Goal: Find contact information: Find contact information

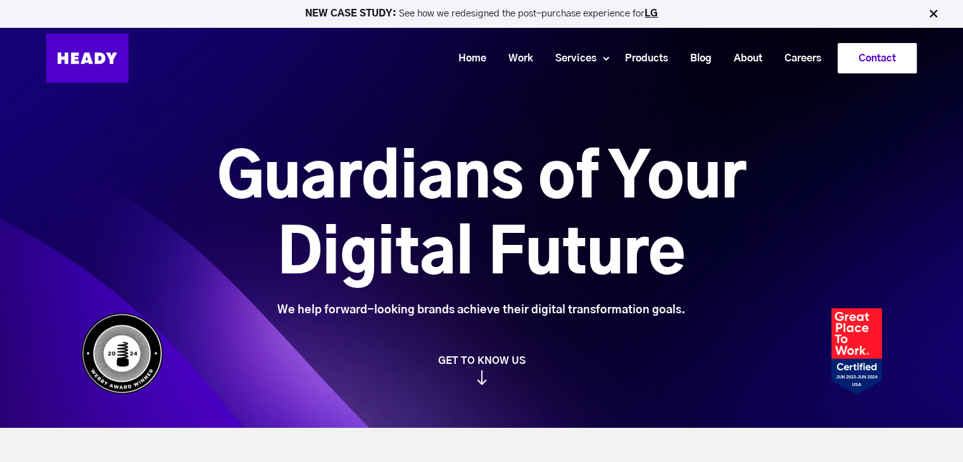
click at [895, 57] on link "Contact" at bounding box center [877, 58] width 78 height 29
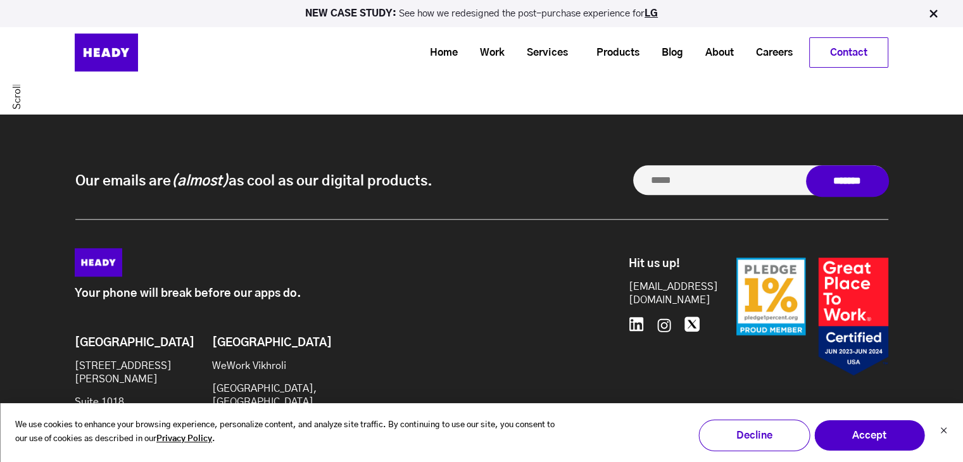
scroll to position [1155, 0]
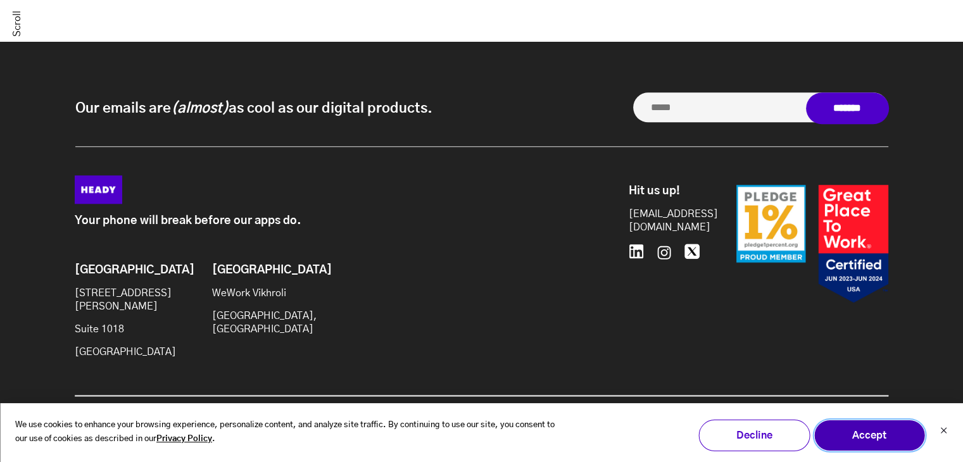
click at [867, 432] on button "Accept" at bounding box center [869, 436] width 111 height 32
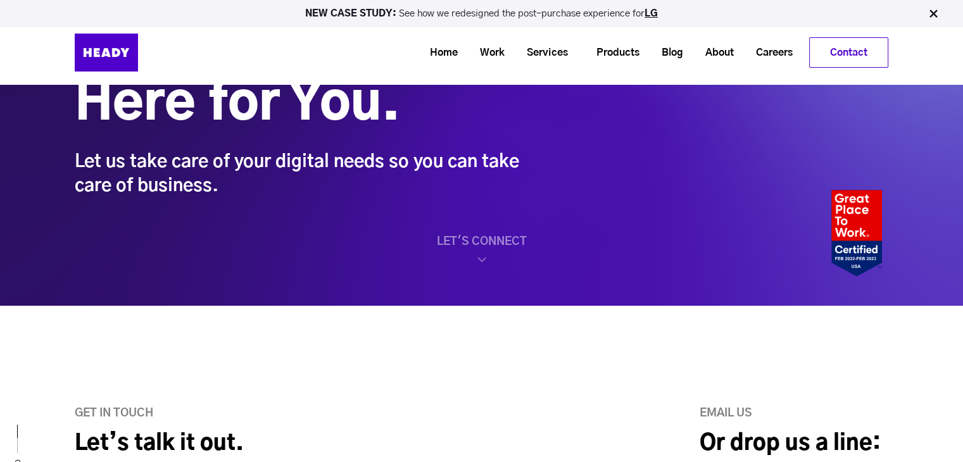
scroll to position [0, 0]
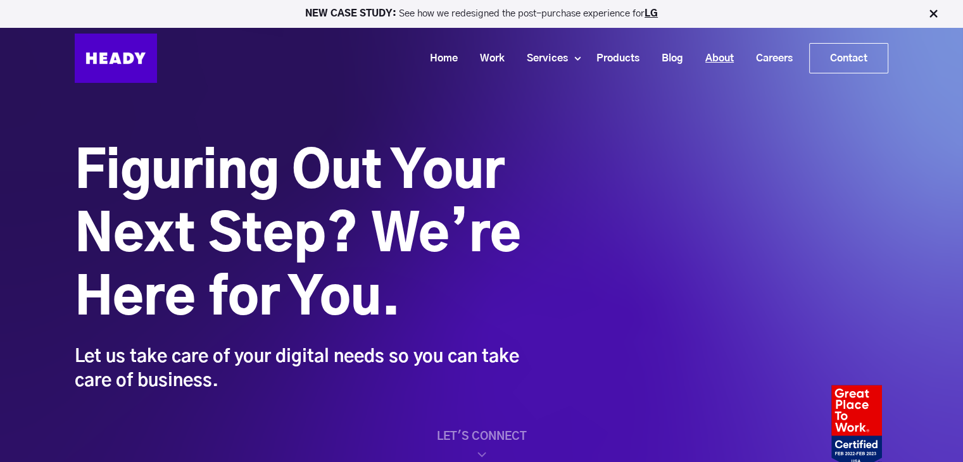
click at [714, 60] on link "About" at bounding box center [714, 58] width 51 height 23
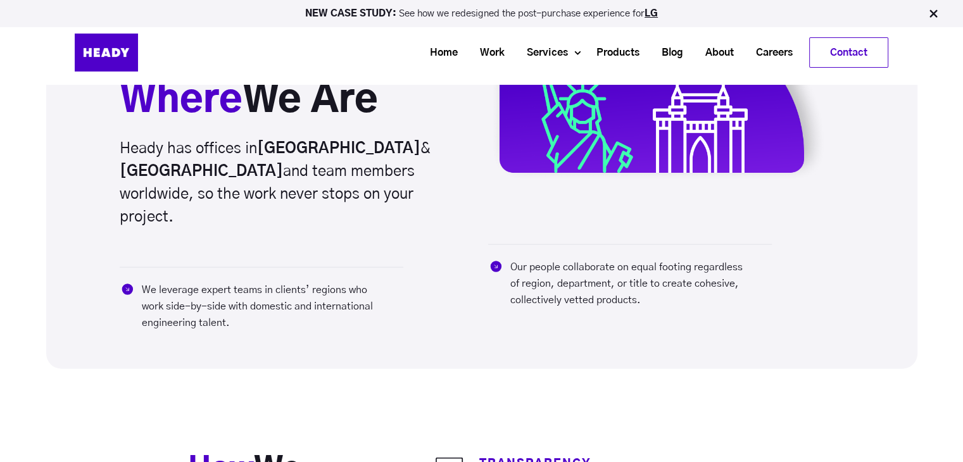
scroll to position [2826, 0]
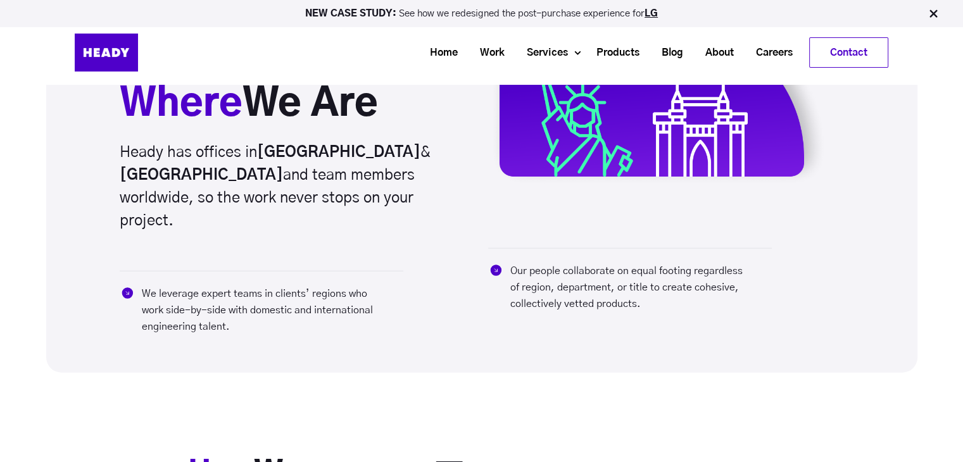
click at [283, 168] on strong "[GEOGRAPHIC_DATA]" at bounding box center [201, 175] width 163 height 15
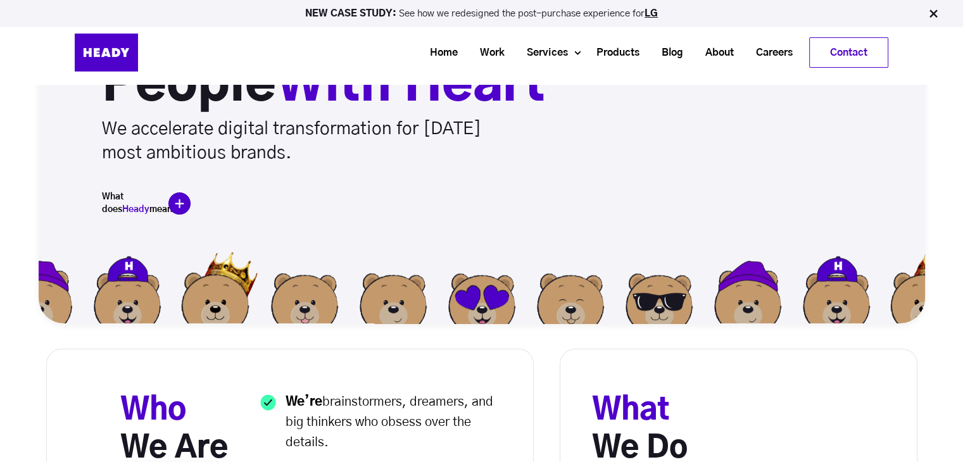
scroll to position [0, 0]
